Goal: Task Accomplishment & Management: Manage account settings

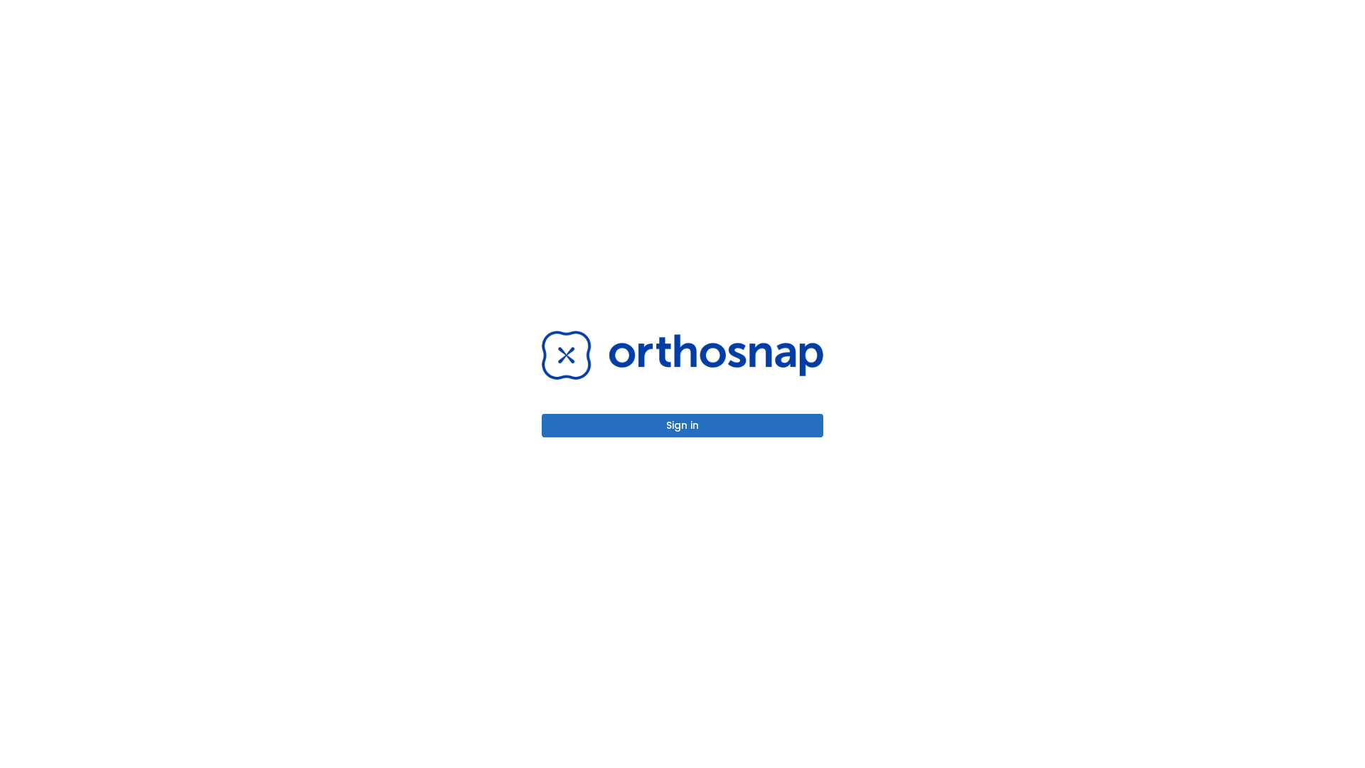
click at [682, 425] on button "Sign in" at bounding box center [683, 425] width 282 height 23
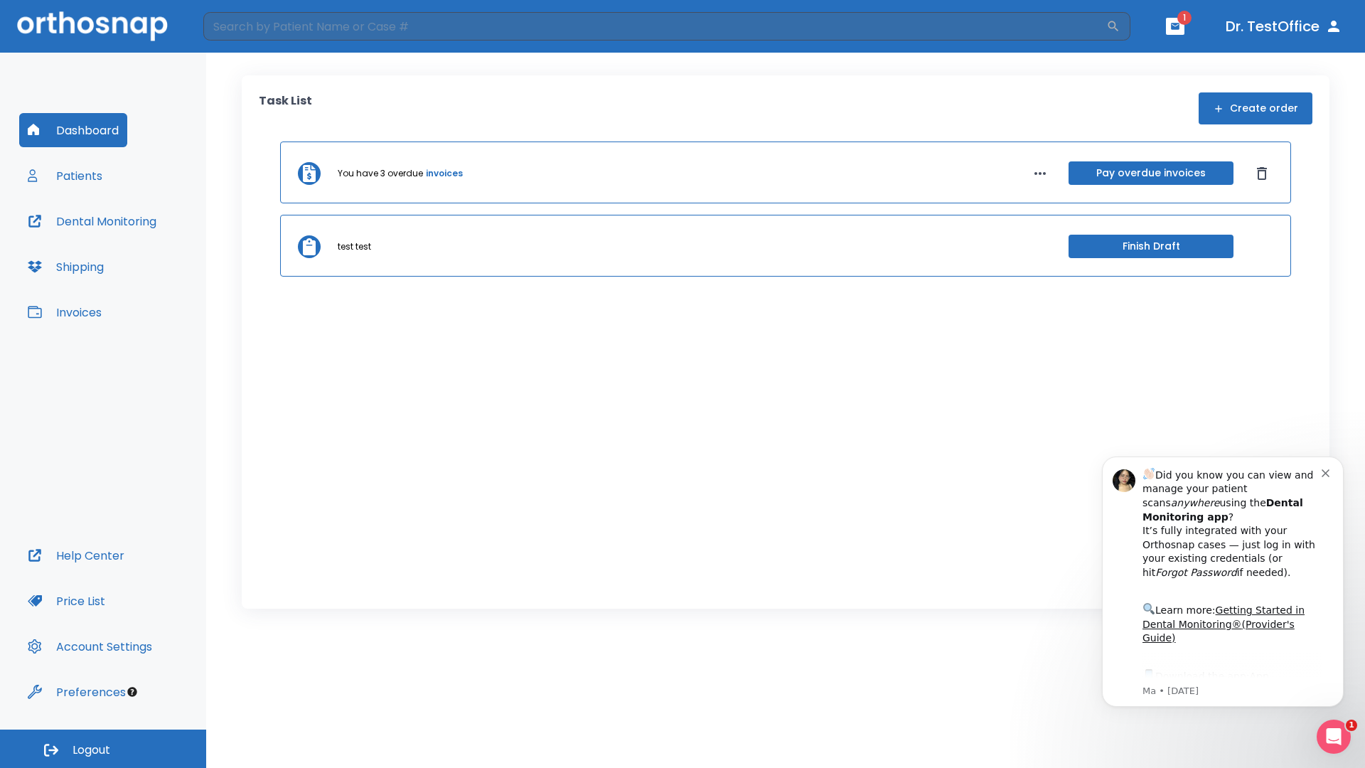
click at [103, 749] on span "Logout" at bounding box center [92, 750] width 38 height 16
